Goal: Transaction & Acquisition: Purchase product/service

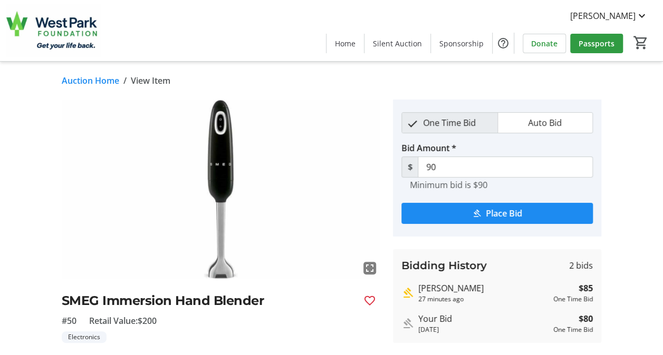
click at [96, 86] on link "Auction Home" at bounding box center [90, 80] width 57 height 13
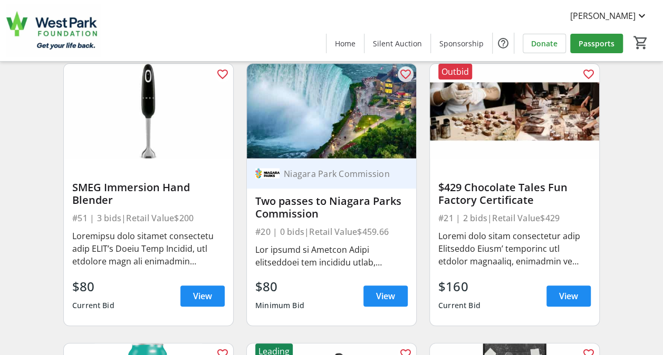
scroll to position [2054, 0]
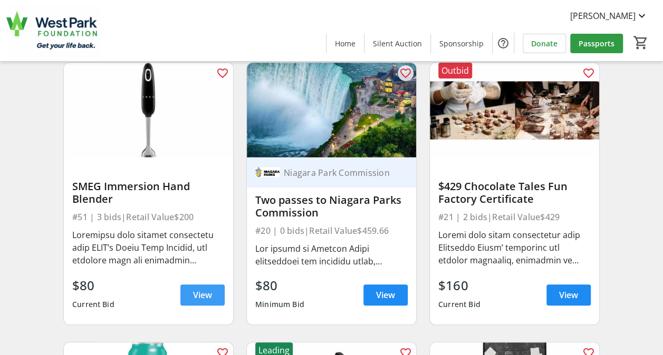
click at [197, 302] on span "View" at bounding box center [202, 295] width 19 height 13
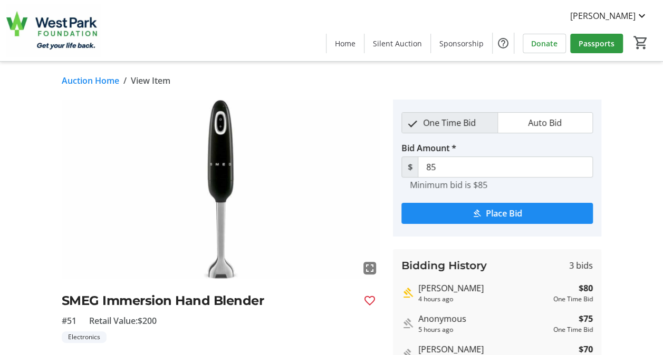
click at [90, 82] on link "Auction Home" at bounding box center [90, 80] width 57 height 13
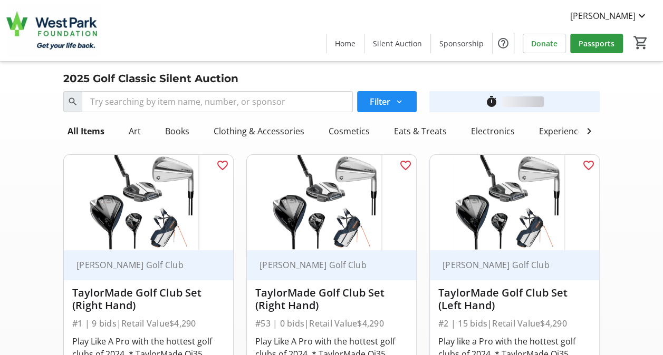
scroll to position [2054, 0]
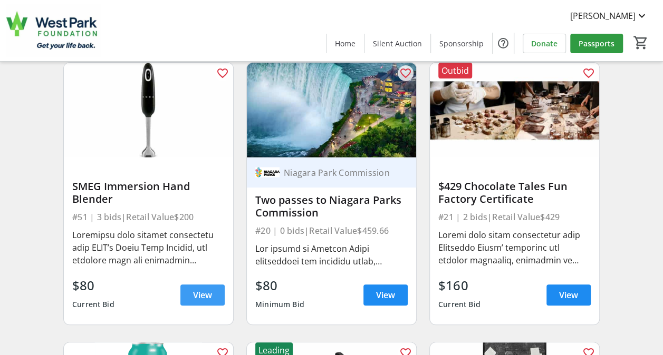
click at [199, 302] on span "View" at bounding box center [202, 295] width 19 height 13
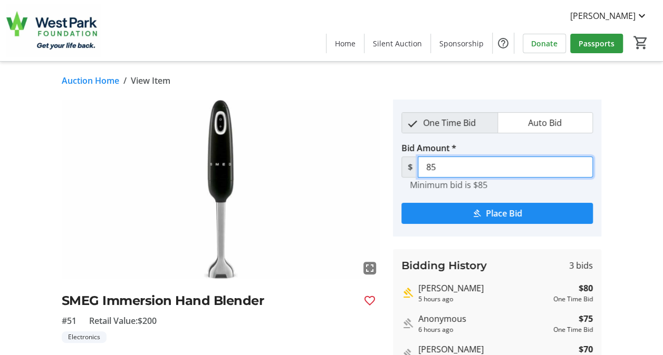
click at [441, 169] on input "85" at bounding box center [505, 167] width 175 height 21
type input "8"
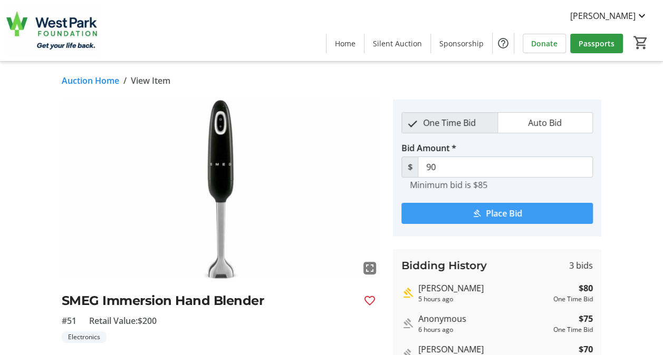
click at [502, 215] on span "Place Bid" at bounding box center [504, 213] width 36 height 13
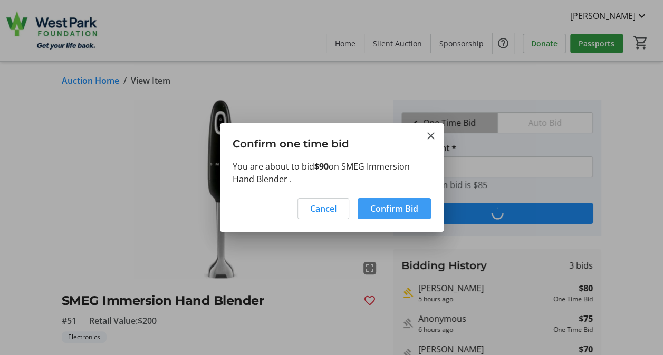
click at [389, 212] on span "Confirm Bid" at bounding box center [394, 208] width 48 height 13
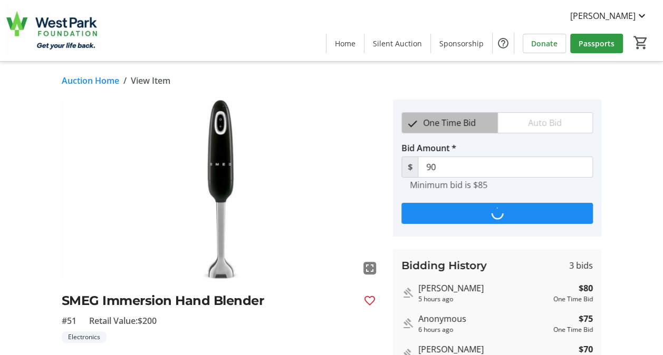
type input "95"
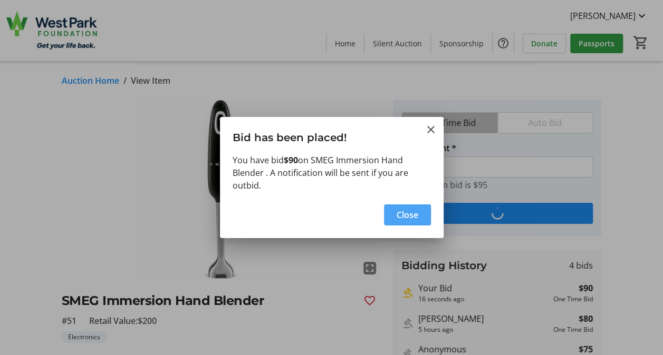
click at [389, 212] on span "button" at bounding box center [407, 214] width 47 height 25
